Goal: Transaction & Acquisition: Purchase product/service

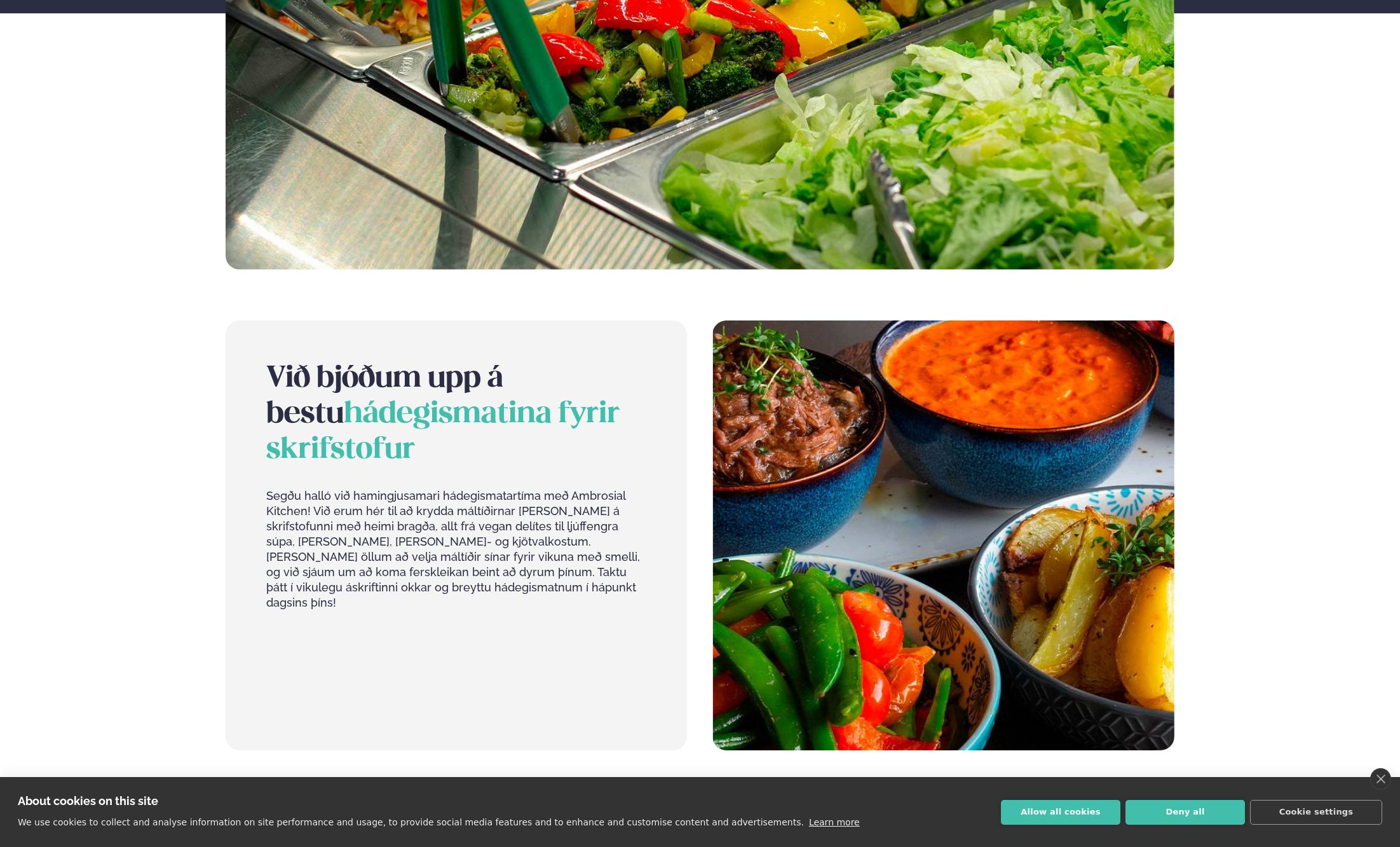
scroll to position [572, 0]
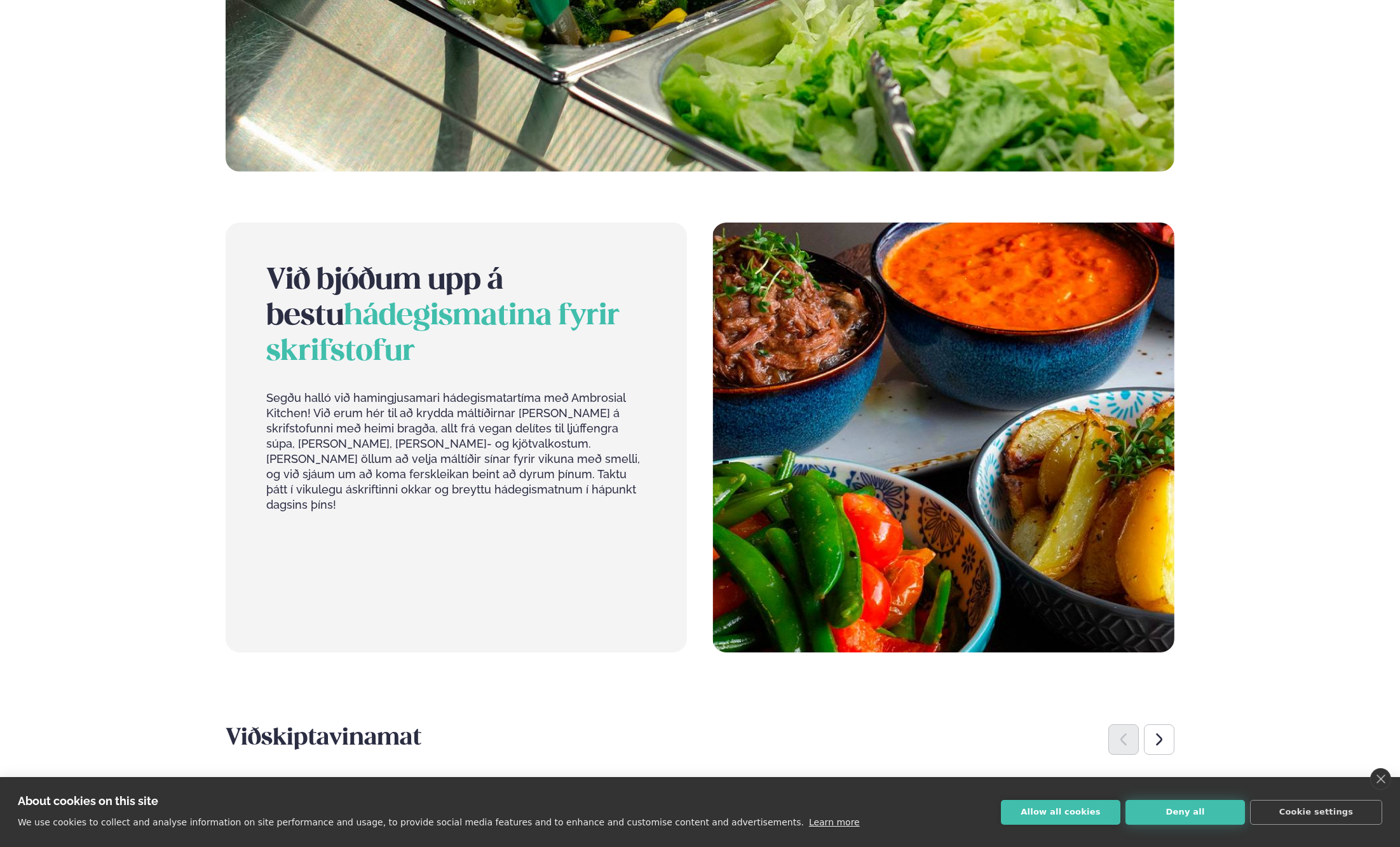
click at [1186, 810] on button "Deny all" at bounding box center [1185, 812] width 119 height 25
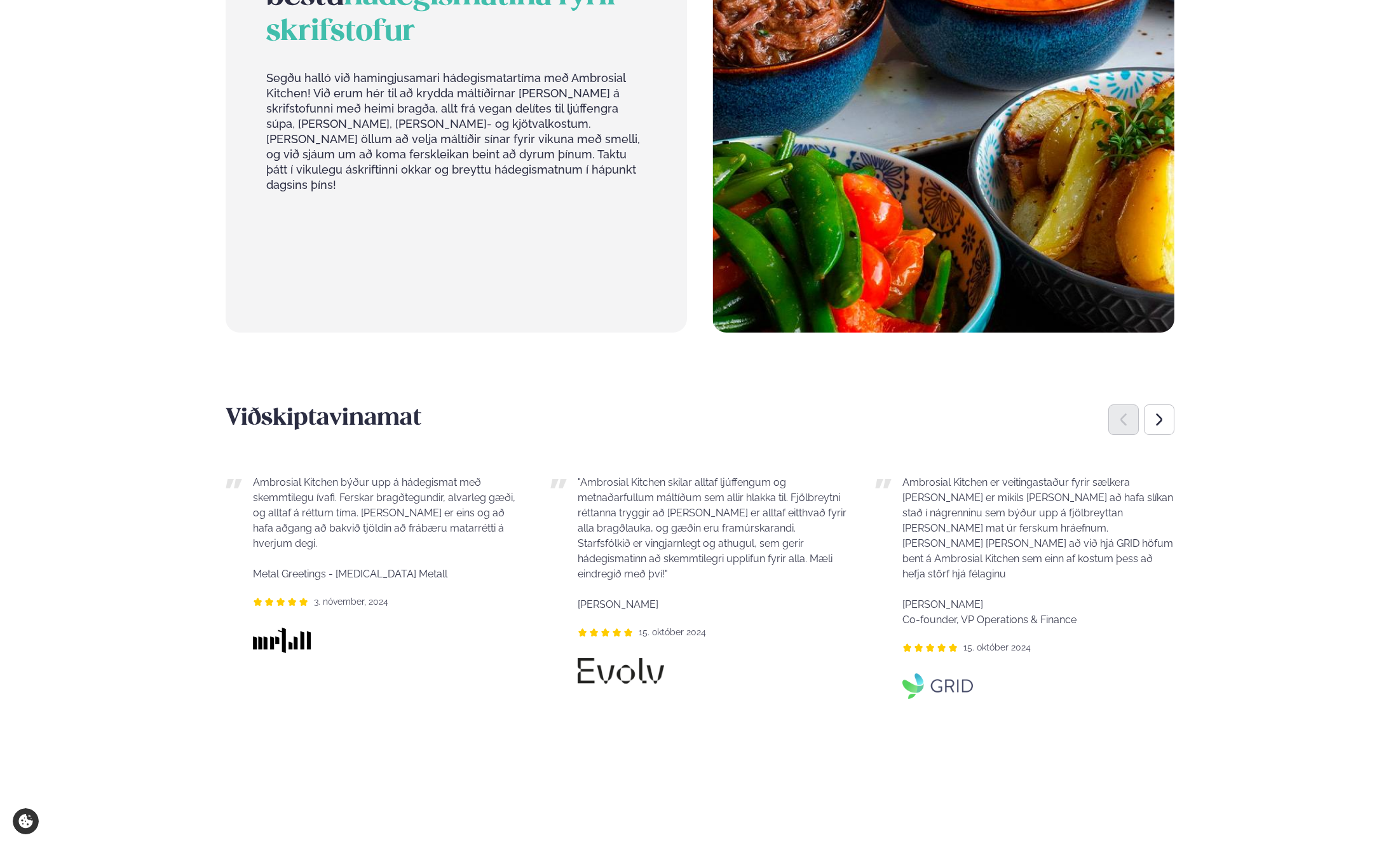
scroll to position [763, 0]
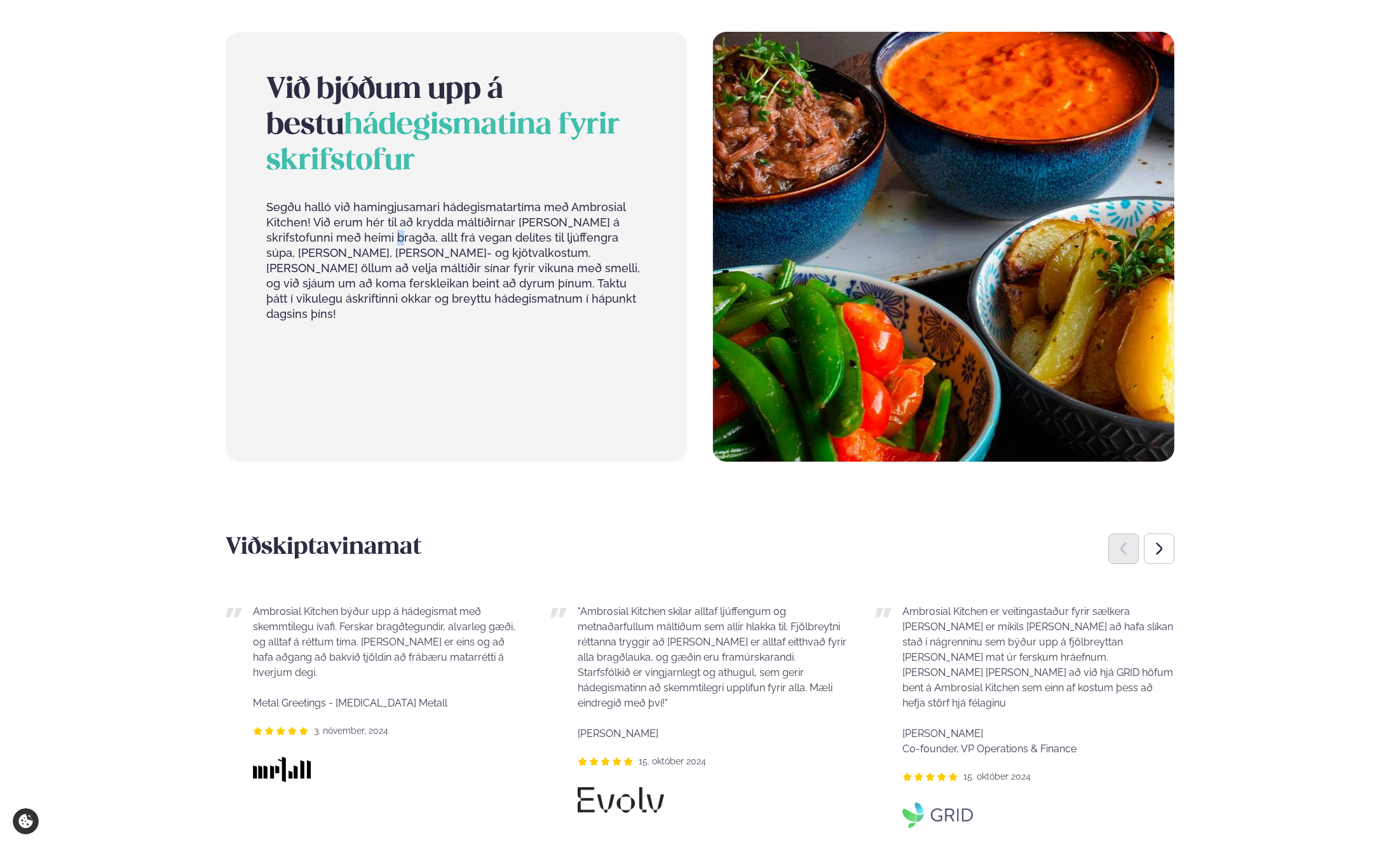
click at [346, 224] on p "Segðu halló við hamingjusamari hádegismatartíma með Ambrosial Kitchen! Við erum…" at bounding box center [456, 260] width 380 height 122
drag, startPoint x: 346, startPoint y: 224, endPoint x: 477, endPoint y: 377, distance: 201.4
click at [478, 377] on div "Við bjóðum upp á bestu hádegismatina fyrir skrifstofur Segðu halló við hamingju…" at bounding box center [456, 247] width 462 height 430
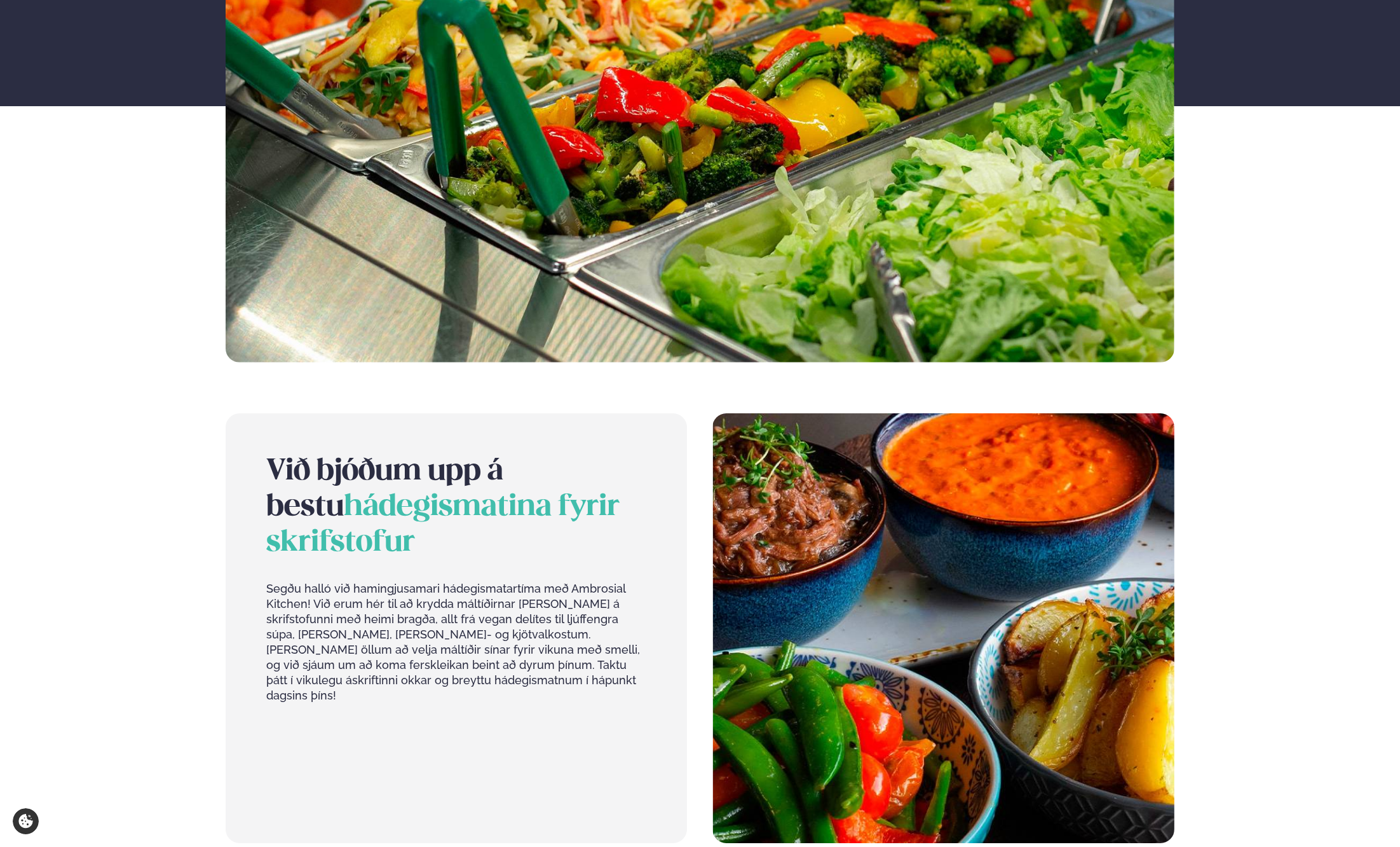
scroll to position [0, 0]
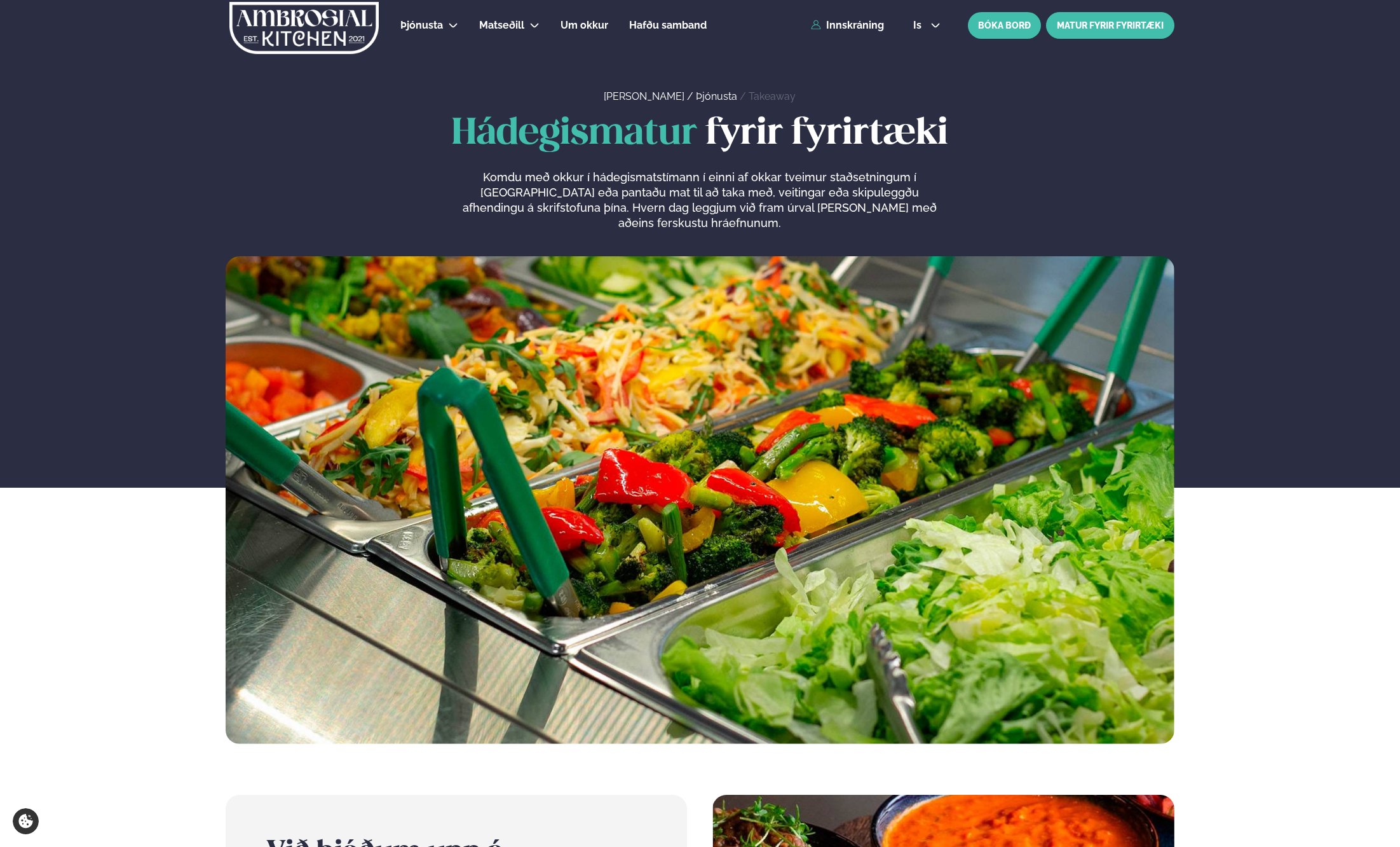
click at [1105, 28] on link "MATUR FYRIR FYRIRTÆKI" at bounding box center [1110, 25] width 129 height 26
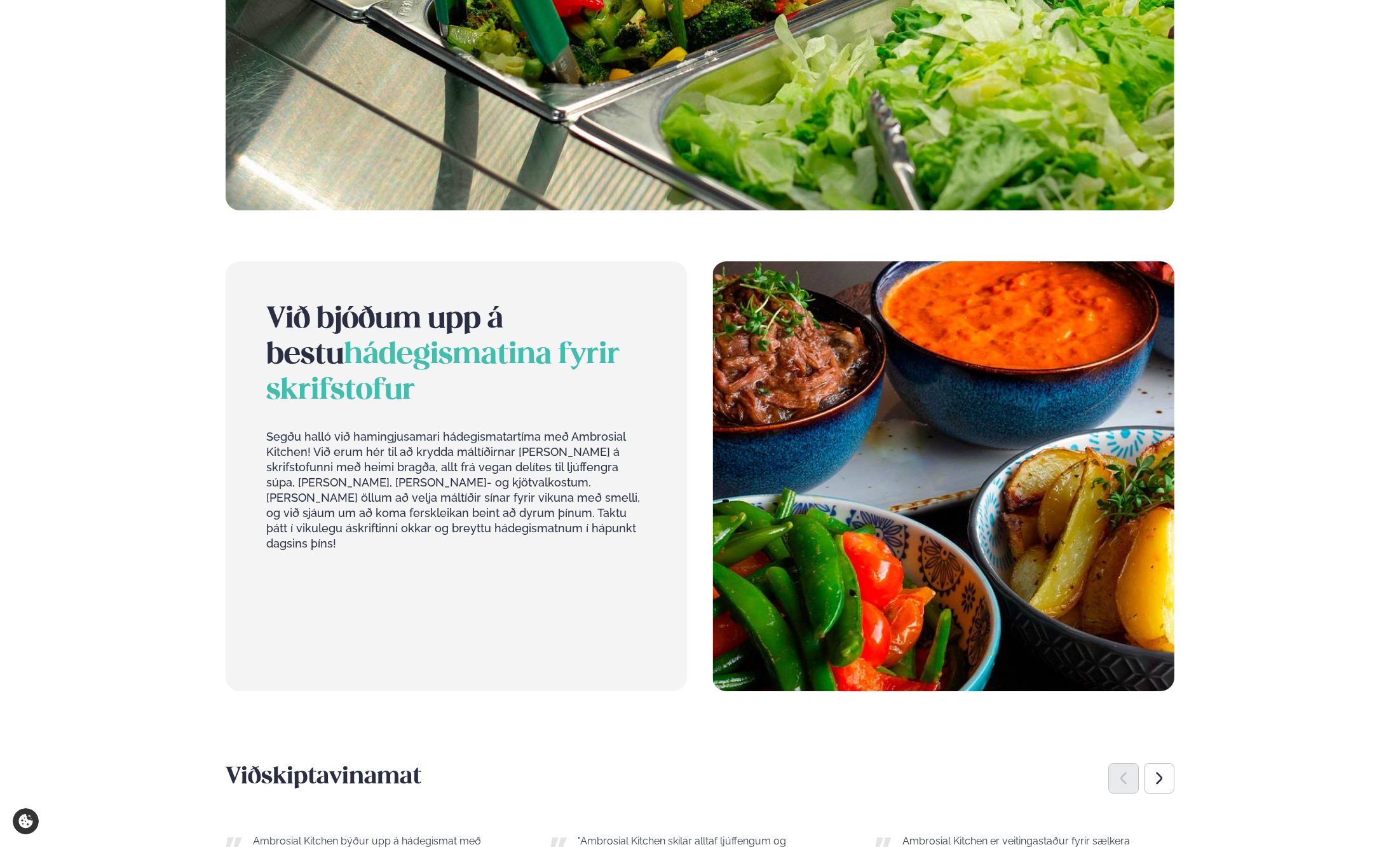
scroll to position [572, 0]
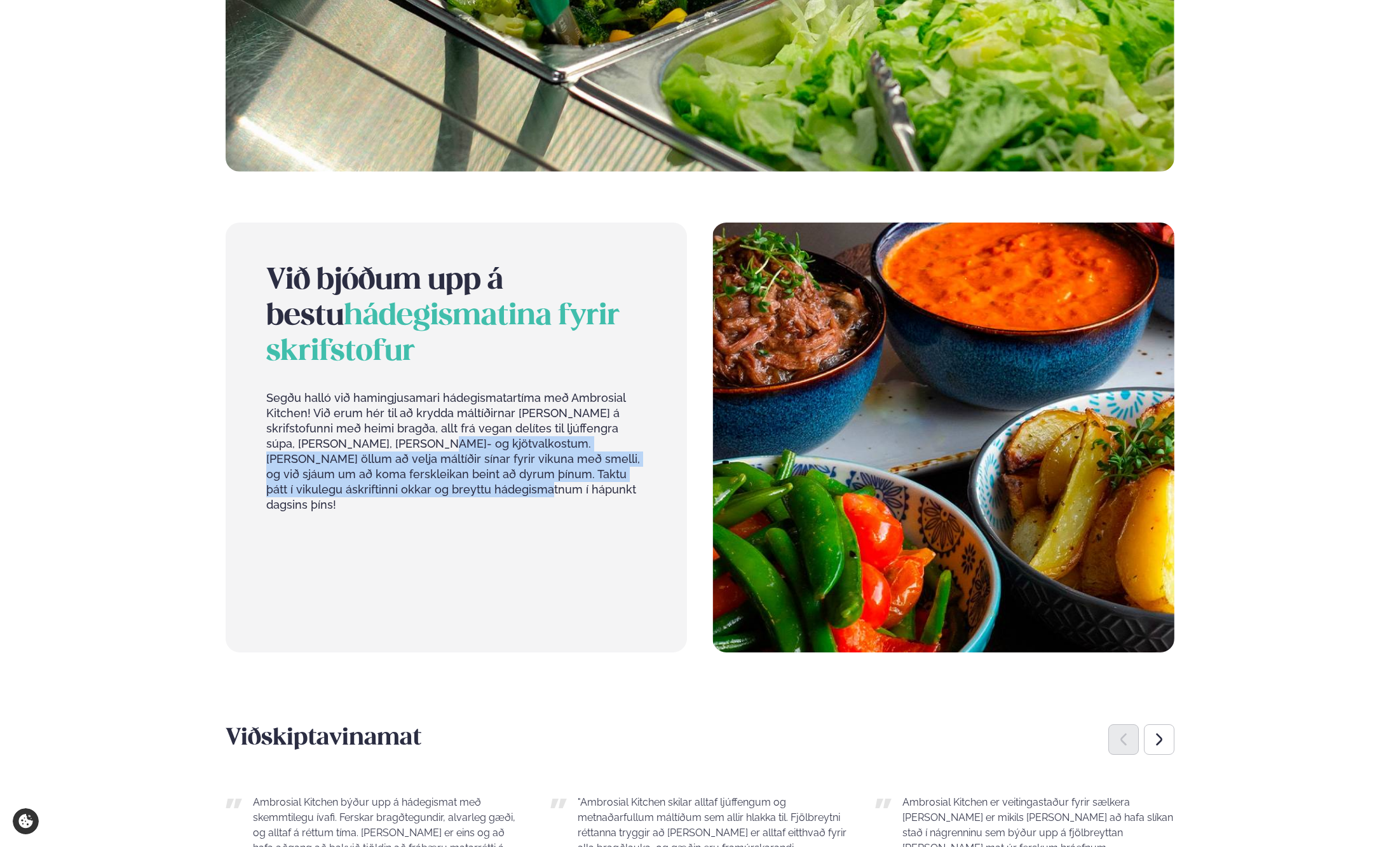
drag, startPoint x: 329, startPoint y: 432, endPoint x: 468, endPoint y: 501, distance: 155.2
click at [468, 501] on div "Við bjóðum upp á bestu hádegismatina fyrir skrifstofur Segðu halló við hamingju…" at bounding box center [456, 397] width 380 height 269
drag, startPoint x: 418, startPoint y: 496, endPoint x: 293, endPoint y: 437, distance: 138.2
click at [293, 437] on div "Við bjóðum upp á bestu hádegismatina fyrir skrifstofur Segðu halló við hamingju…" at bounding box center [456, 397] width 380 height 269
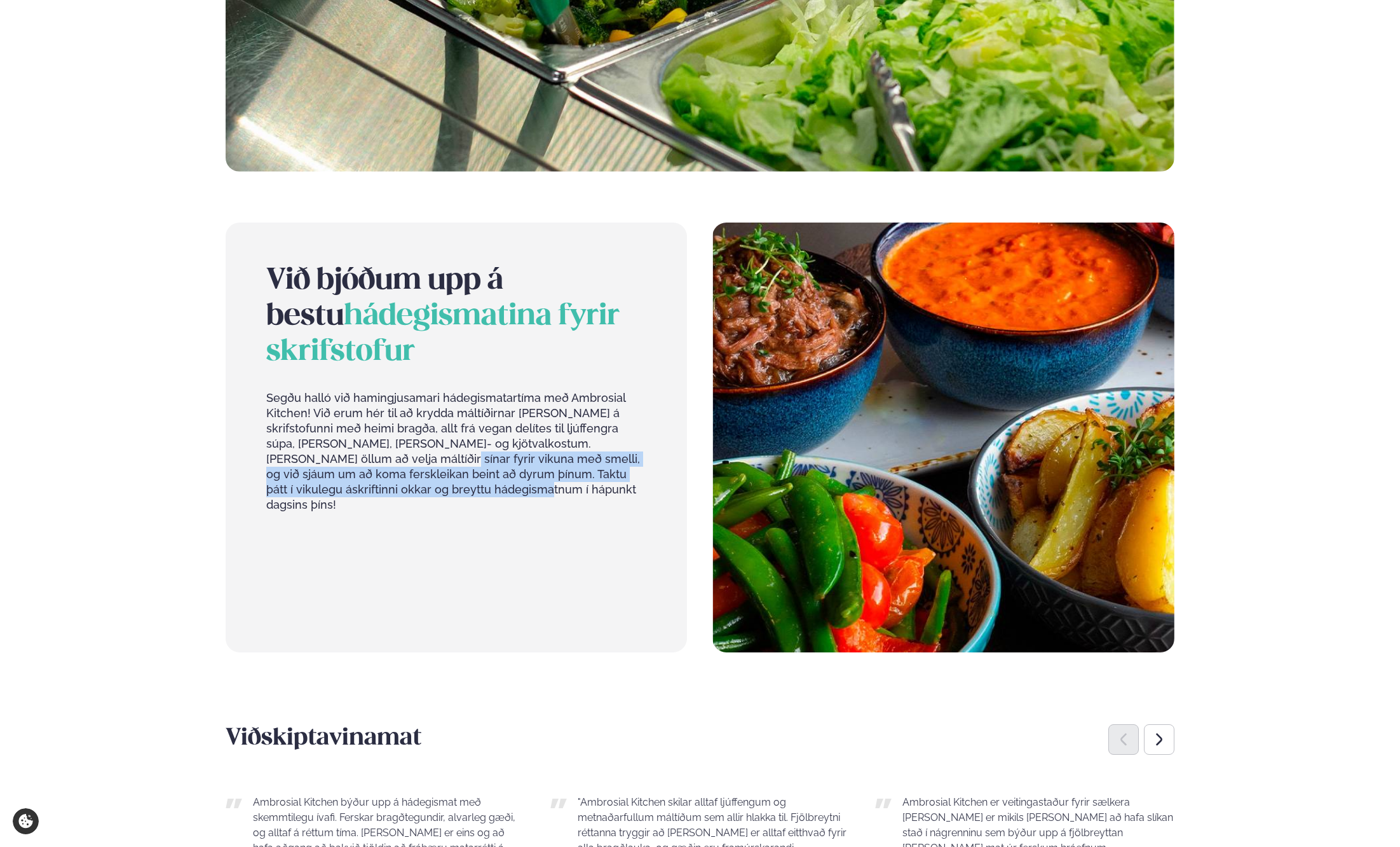
drag, startPoint x: 293, startPoint y: 437, endPoint x: 427, endPoint y: 506, distance: 150.7
click at [427, 506] on div "Við bjóðum upp á bestu hádegismatina fyrir skrifstofur Segðu halló við hamingju…" at bounding box center [456, 437] width 462 height 430
click at [424, 490] on div "Við bjóðum upp á bestu hádegismatina fyrir skrifstofur Segðu halló við hamingju…" at bounding box center [456, 397] width 380 height 269
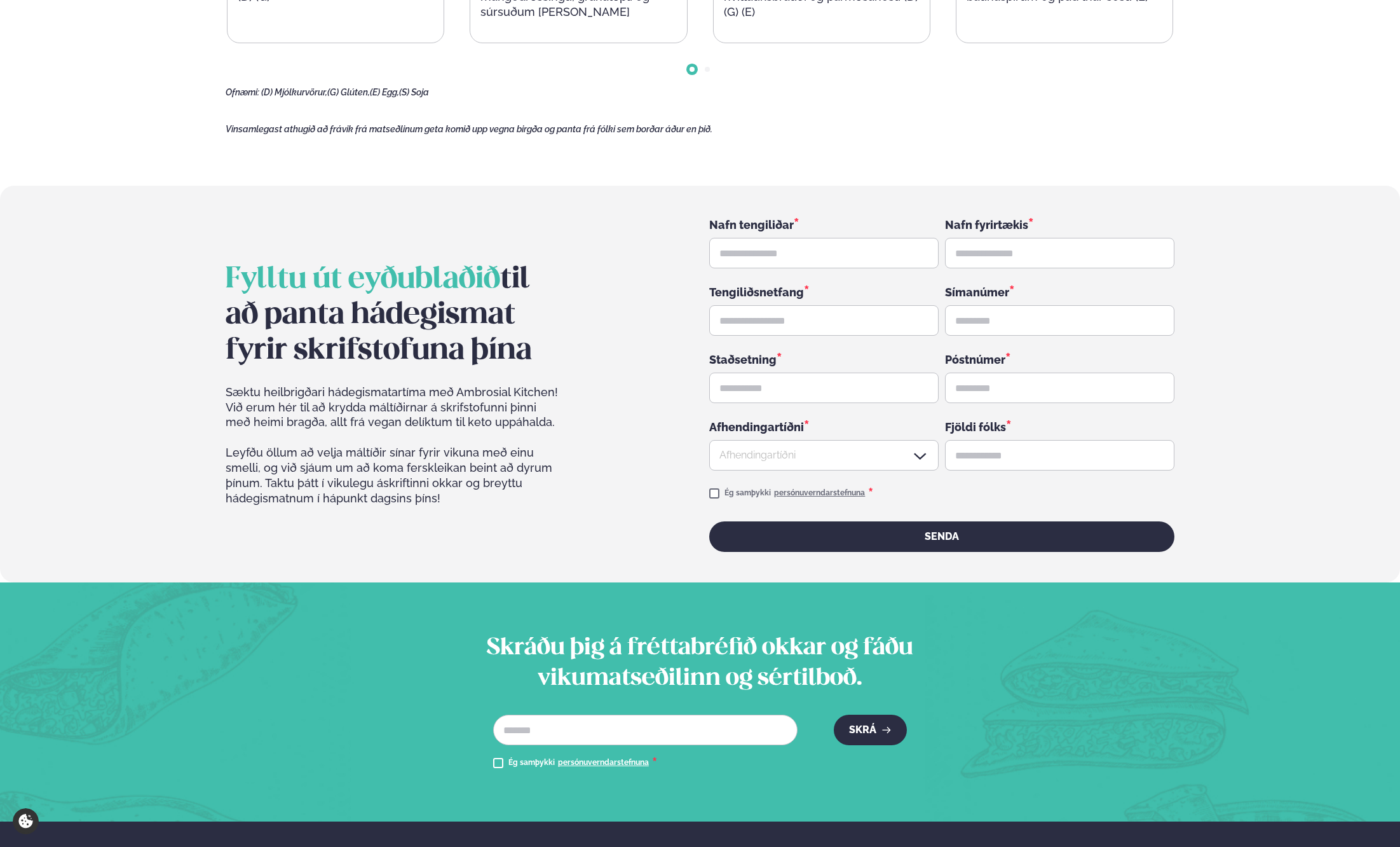
scroll to position [2098, 0]
